Goal: Information Seeking & Learning: Find specific fact

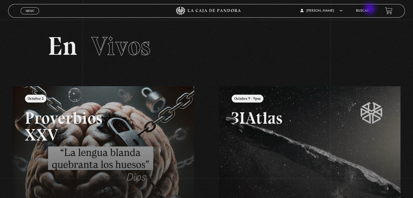
click at [369, 9] on link "Buscar" at bounding box center [362, 10] width 13 height 3
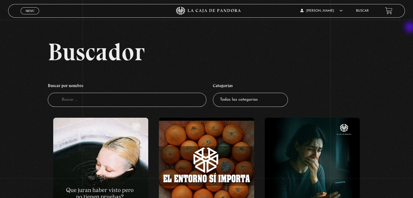
click at [139, 98] on input "Buscador" at bounding box center [127, 100] width 159 height 14
type input "[DEMOGRAPHIC_DATA]"
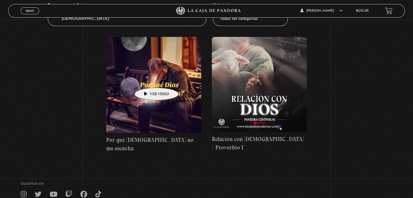
scroll to position [81, 0]
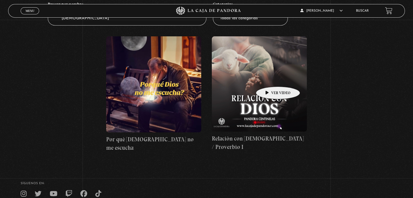
click at [269, 78] on figure at bounding box center [259, 83] width 95 height 95
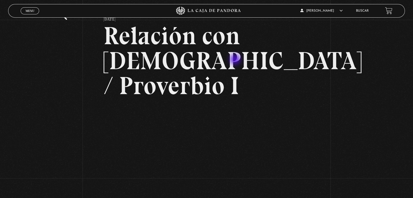
scroll to position [54, 0]
